Goal: Task Accomplishment & Management: Use online tool/utility

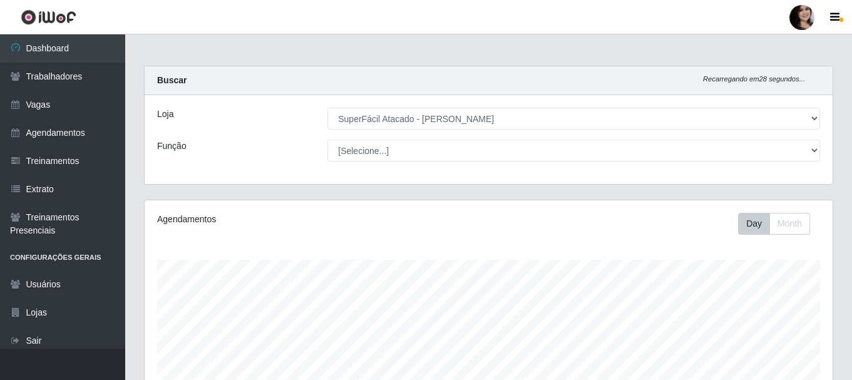
select select "399"
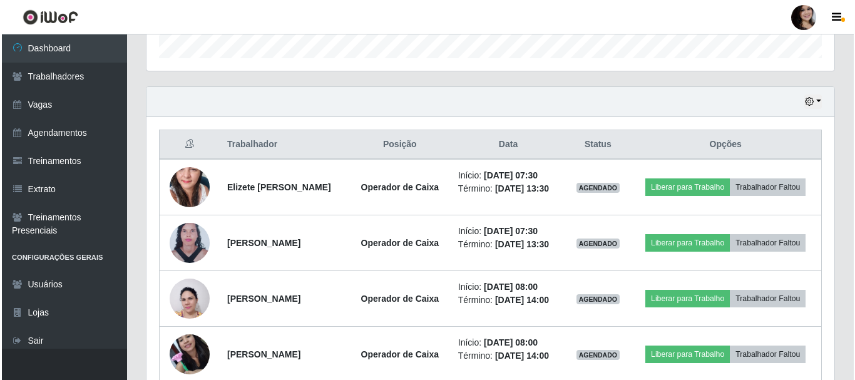
scroll to position [260, 688]
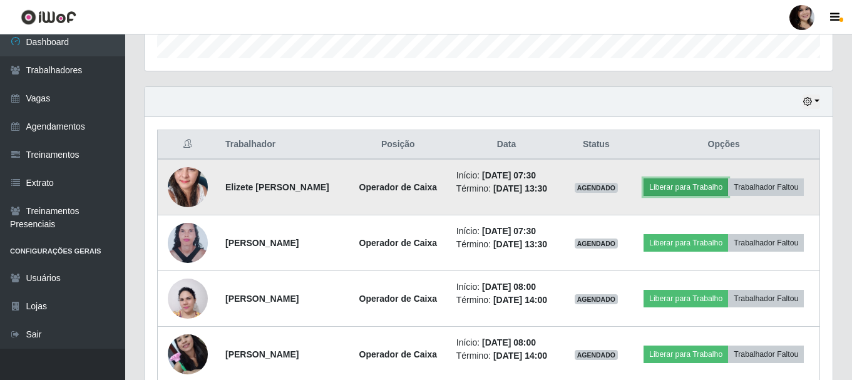
click at [694, 187] on button "Liberar para Trabalho" at bounding box center [686, 187] width 85 height 18
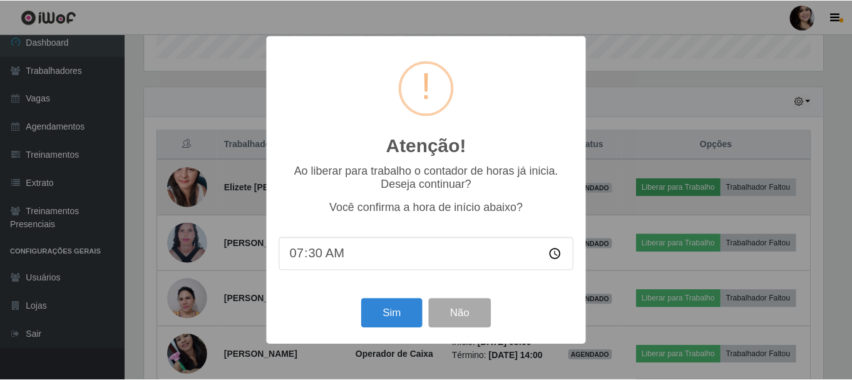
scroll to position [260, 682]
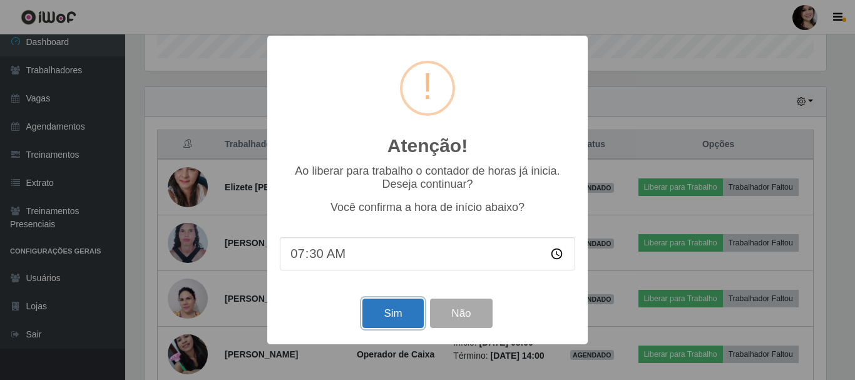
click at [377, 321] on button "Sim" at bounding box center [392, 313] width 61 height 29
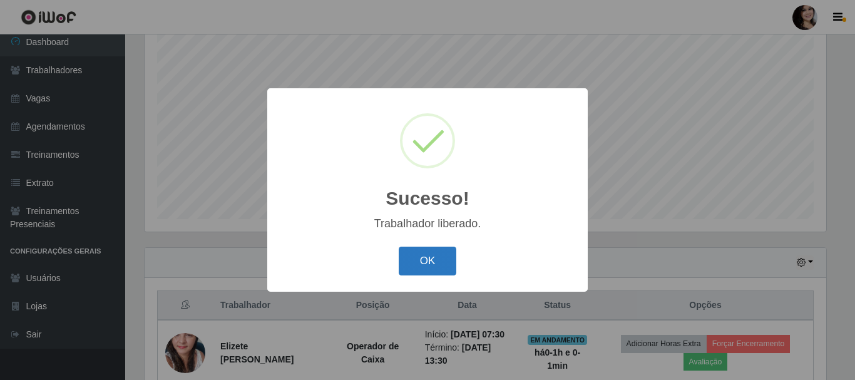
click at [412, 269] on button "OK" at bounding box center [428, 261] width 58 height 29
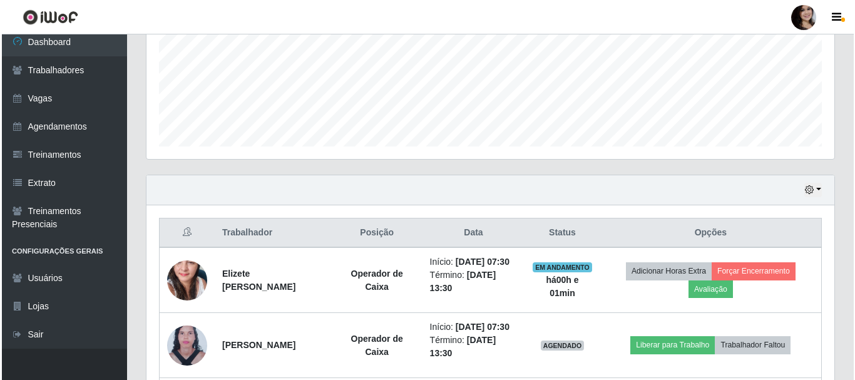
scroll to position [416, 0]
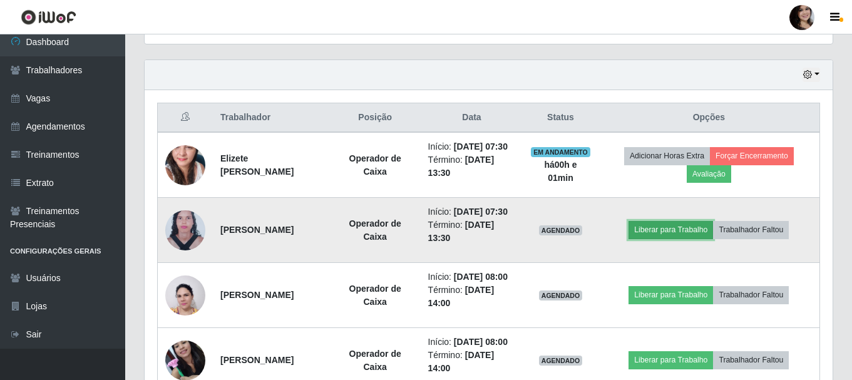
click at [681, 239] on button "Liberar para Trabalho" at bounding box center [671, 230] width 85 height 18
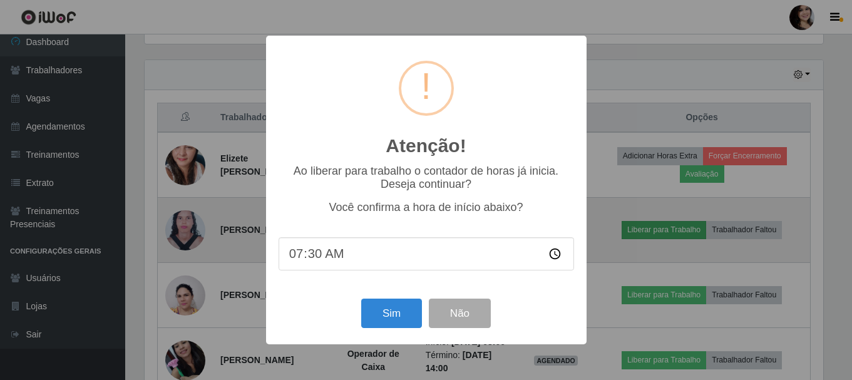
scroll to position [260, 682]
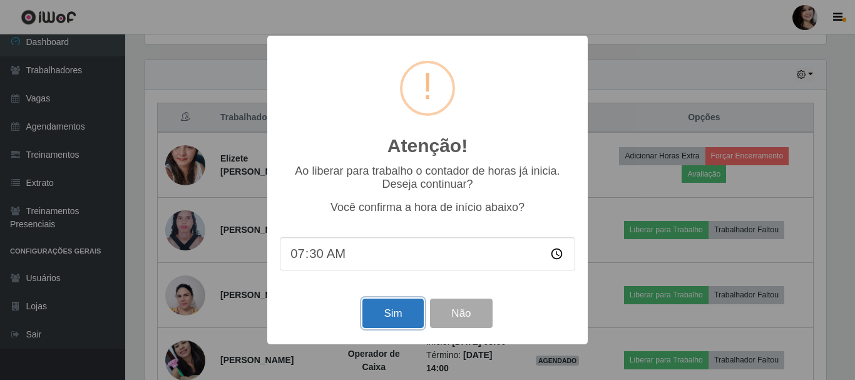
click at [404, 308] on button "Sim" at bounding box center [392, 313] width 61 height 29
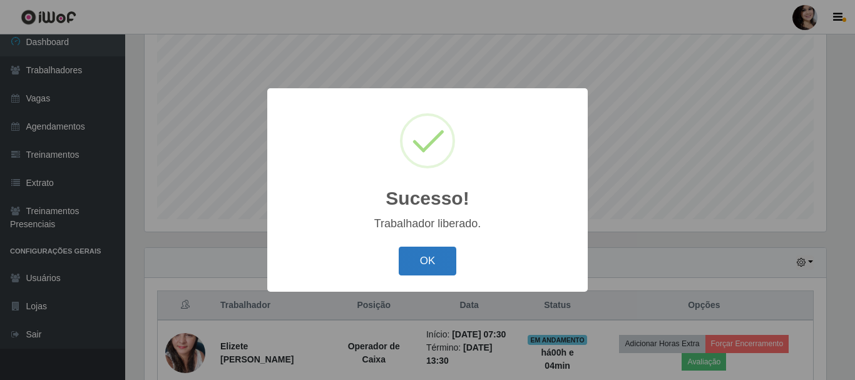
click at [414, 273] on button "OK" at bounding box center [428, 261] width 58 height 29
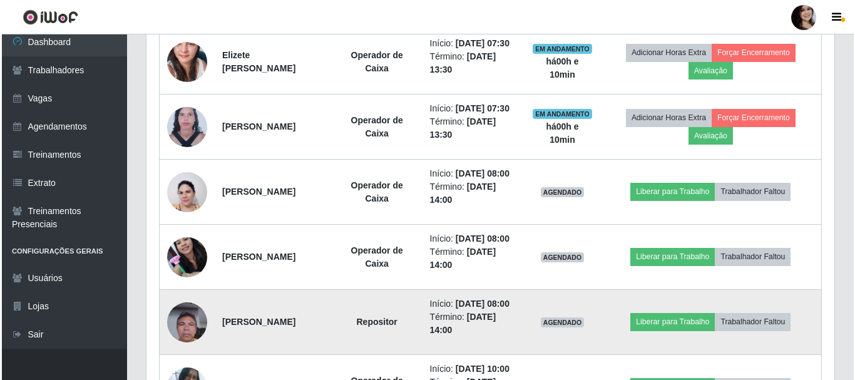
scroll to position [542, 0]
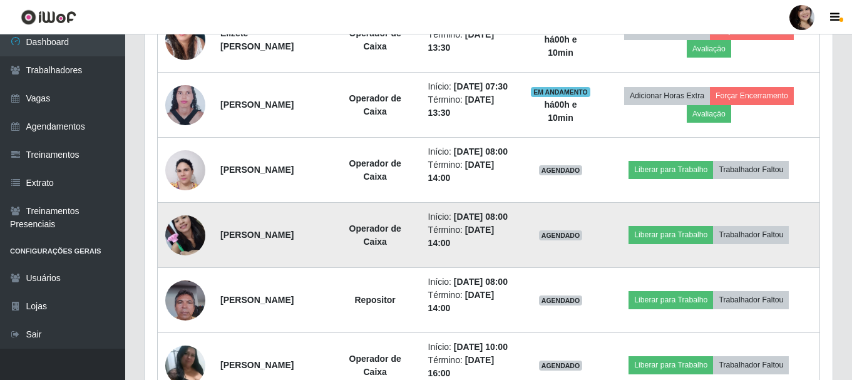
click at [175, 262] on img at bounding box center [185, 234] width 40 height 53
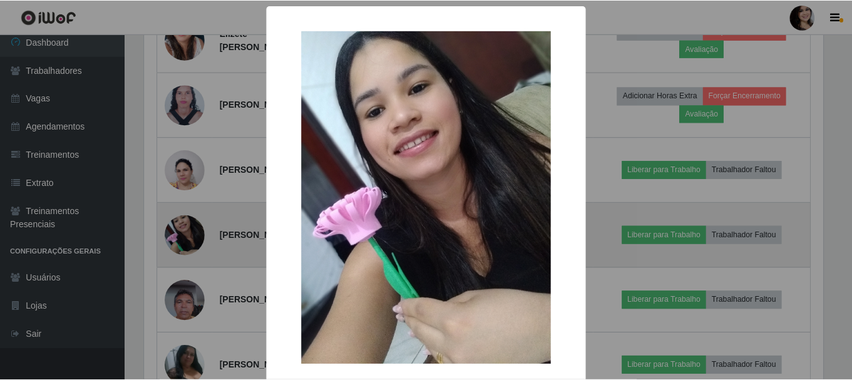
scroll to position [260, 682]
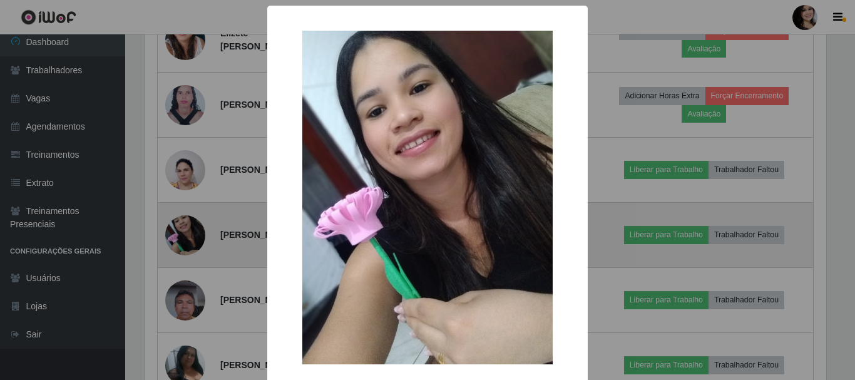
click at [175, 281] on div "× OK Cancel" at bounding box center [427, 190] width 855 height 380
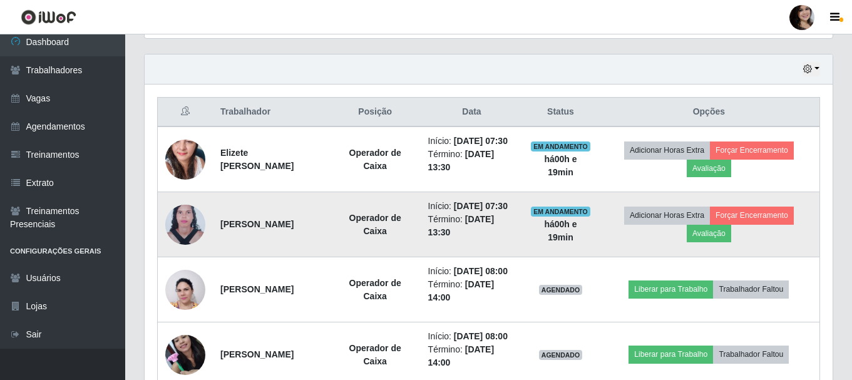
scroll to position [542, 0]
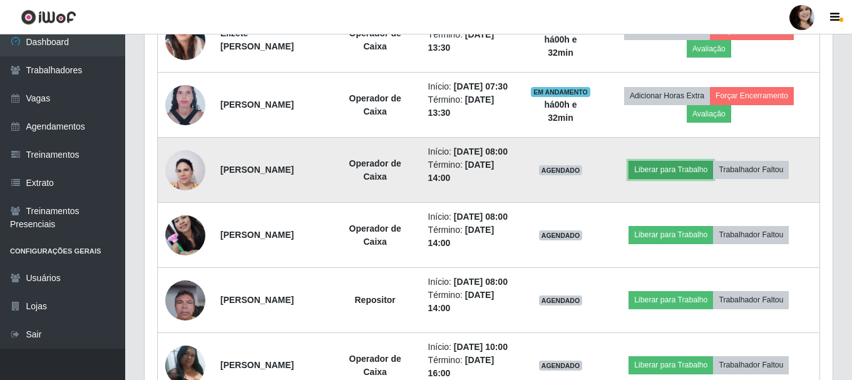
click at [655, 178] on button "Liberar para Trabalho" at bounding box center [671, 170] width 85 height 18
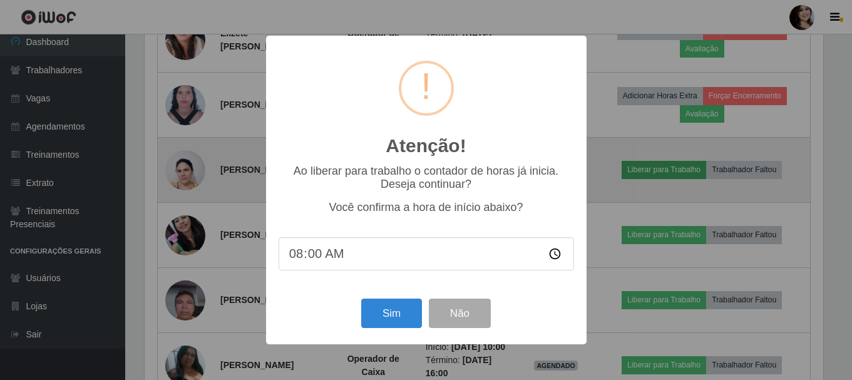
scroll to position [260, 682]
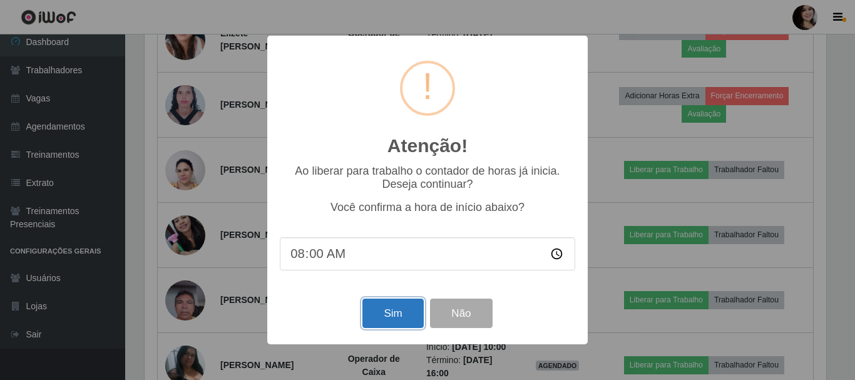
click at [375, 312] on button "Sim" at bounding box center [392, 313] width 61 height 29
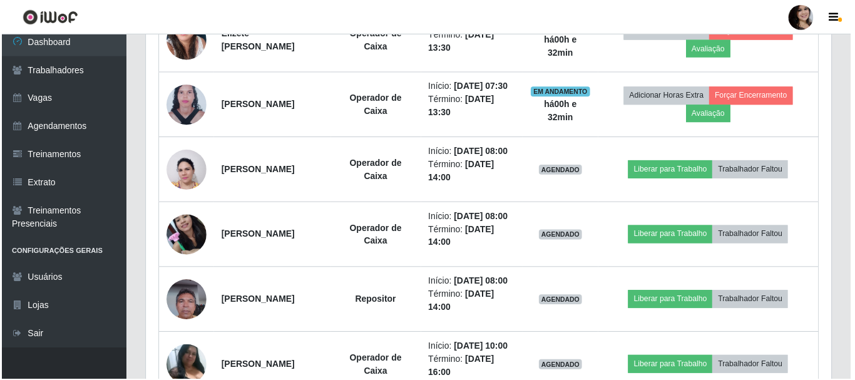
scroll to position [228, 0]
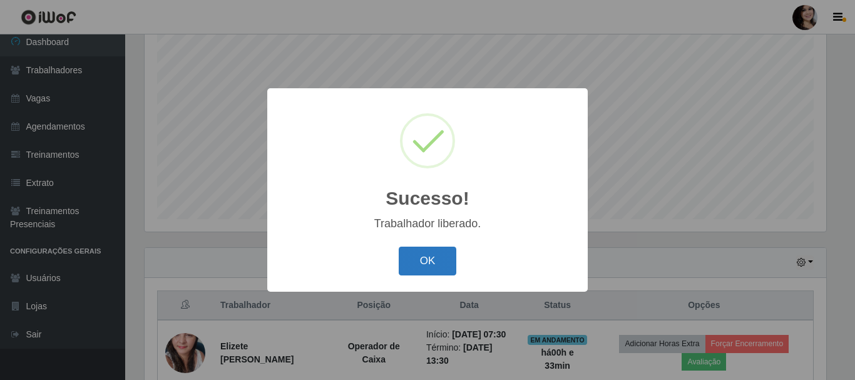
click at [437, 260] on button "OK" at bounding box center [428, 261] width 58 height 29
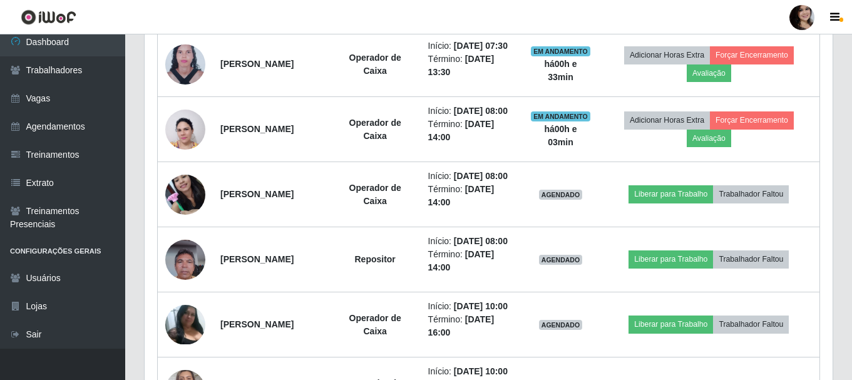
scroll to position [604, 0]
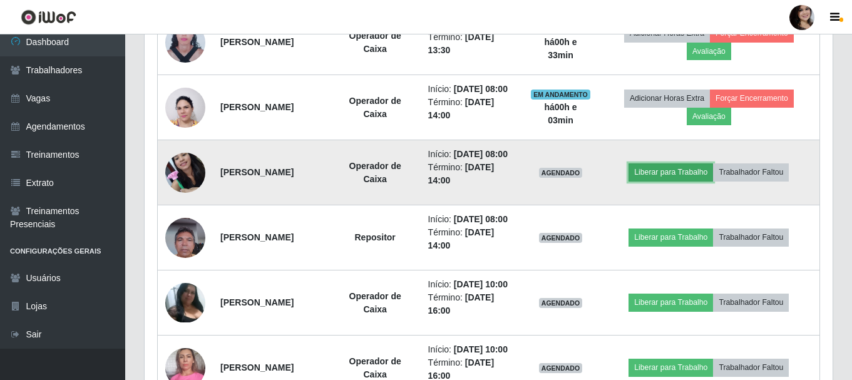
click at [680, 181] on button "Liberar para Trabalho" at bounding box center [671, 172] width 85 height 18
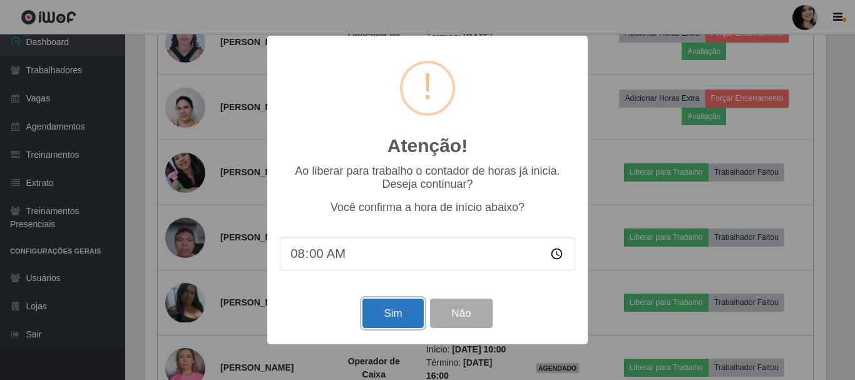
click at [409, 307] on button "Sim" at bounding box center [392, 313] width 61 height 29
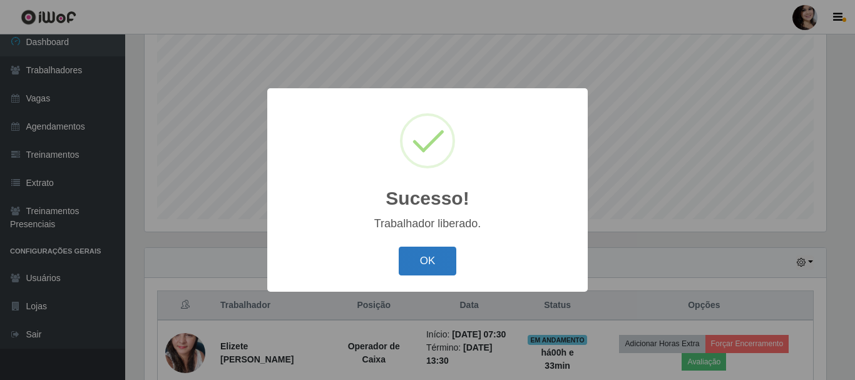
click at [424, 254] on button "OK" at bounding box center [428, 261] width 58 height 29
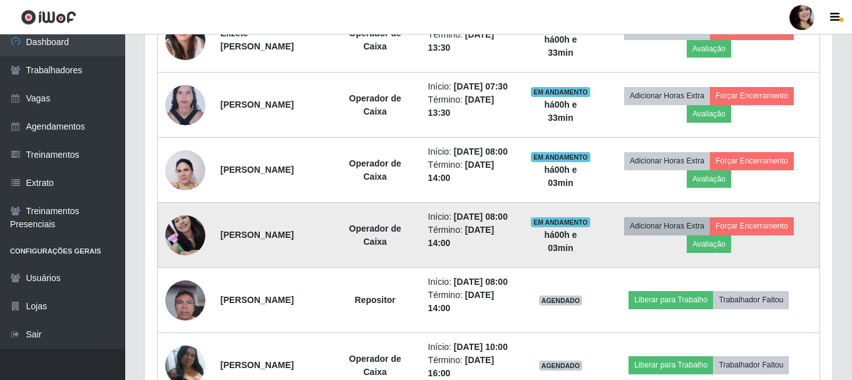
scroll to position [604, 0]
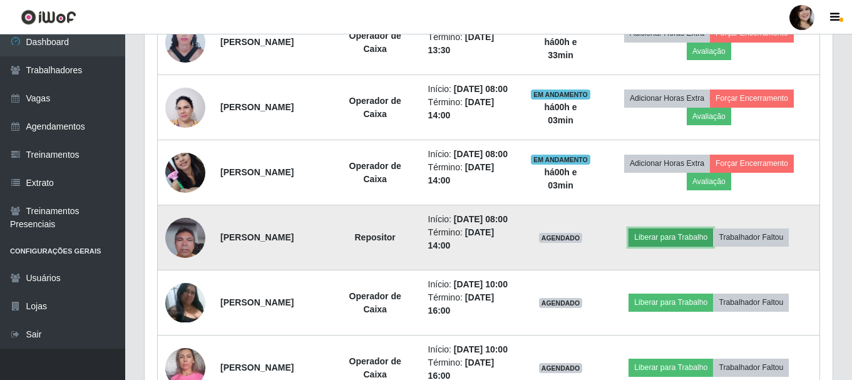
click at [673, 246] on button "Liberar para Trabalho" at bounding box center [671, 237] width 85 height 18
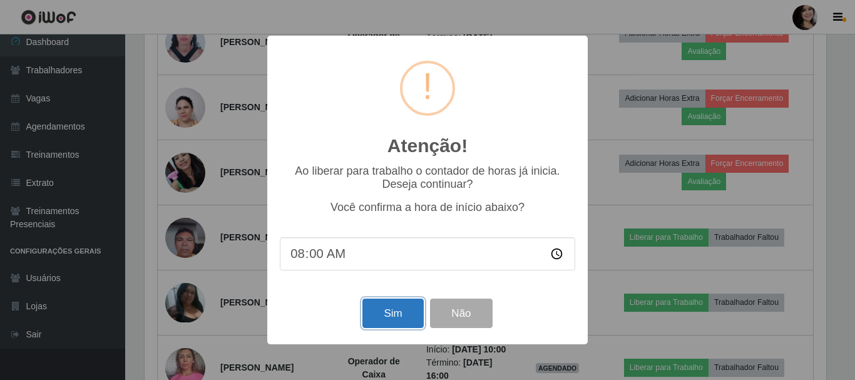
click at [393, 311] on button "Sim" at bounding box center [392, 313] width 61 height 29
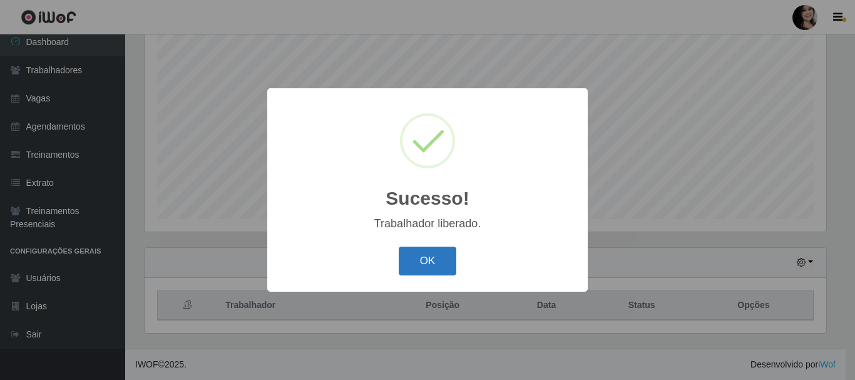
click at [415, 266] on button "OK" at bounding box center [428, 261] width 58 height 29
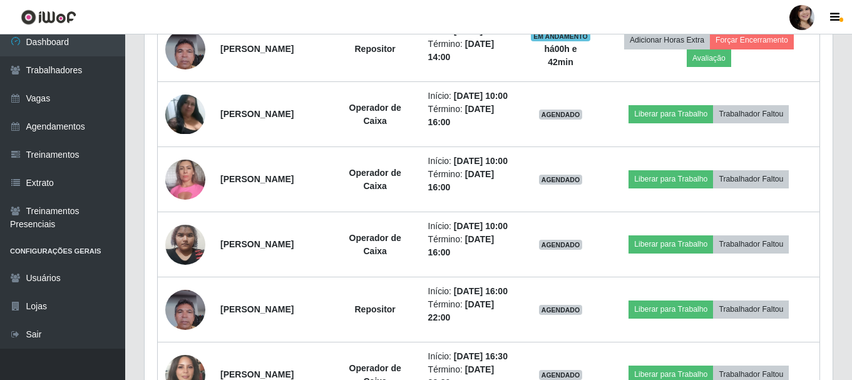
scroll to position [792, 0]
